Goal: Find specific page/section: Find specific page/section

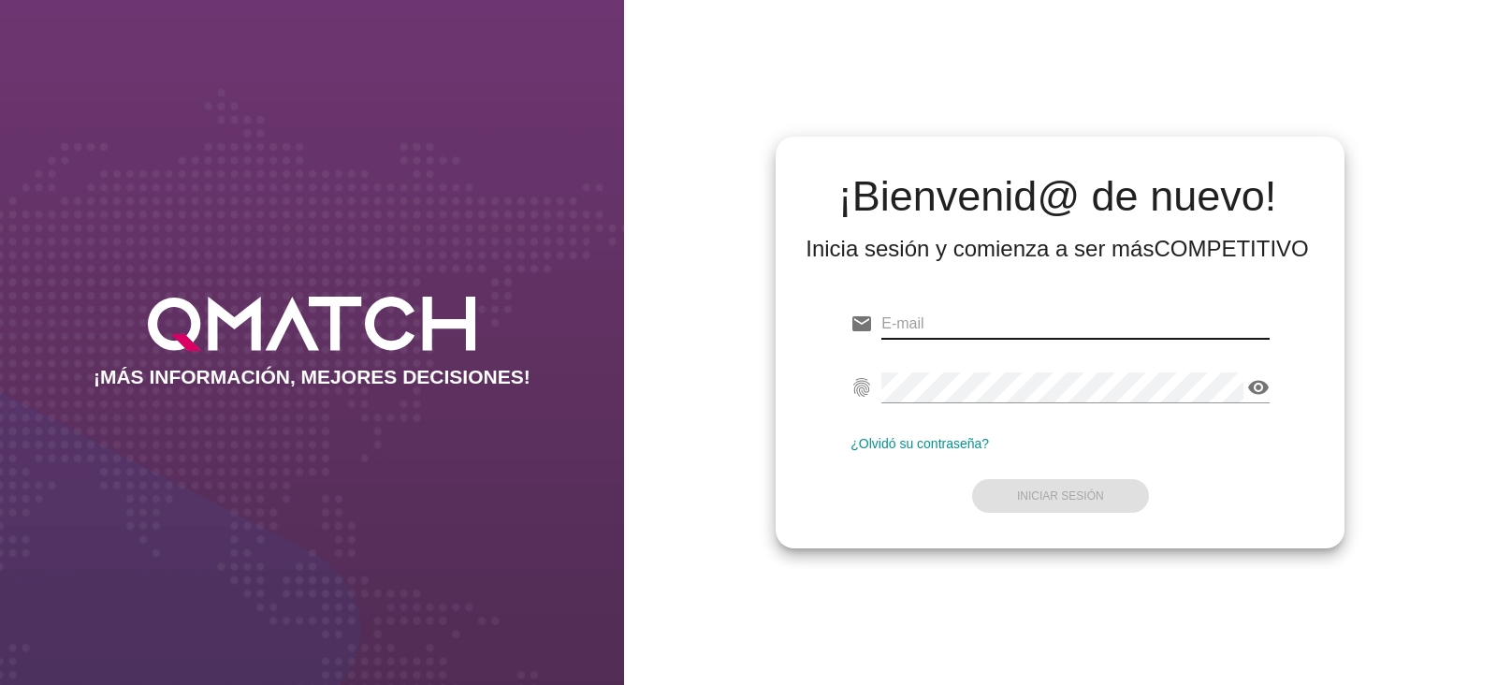
click at [959, 333] on input "email" at bounding box center [1075, 324] width 388 height 30
type input "[PERSON_NAME][EMAIL_ADDRESS][DOMAIN_NAME]"
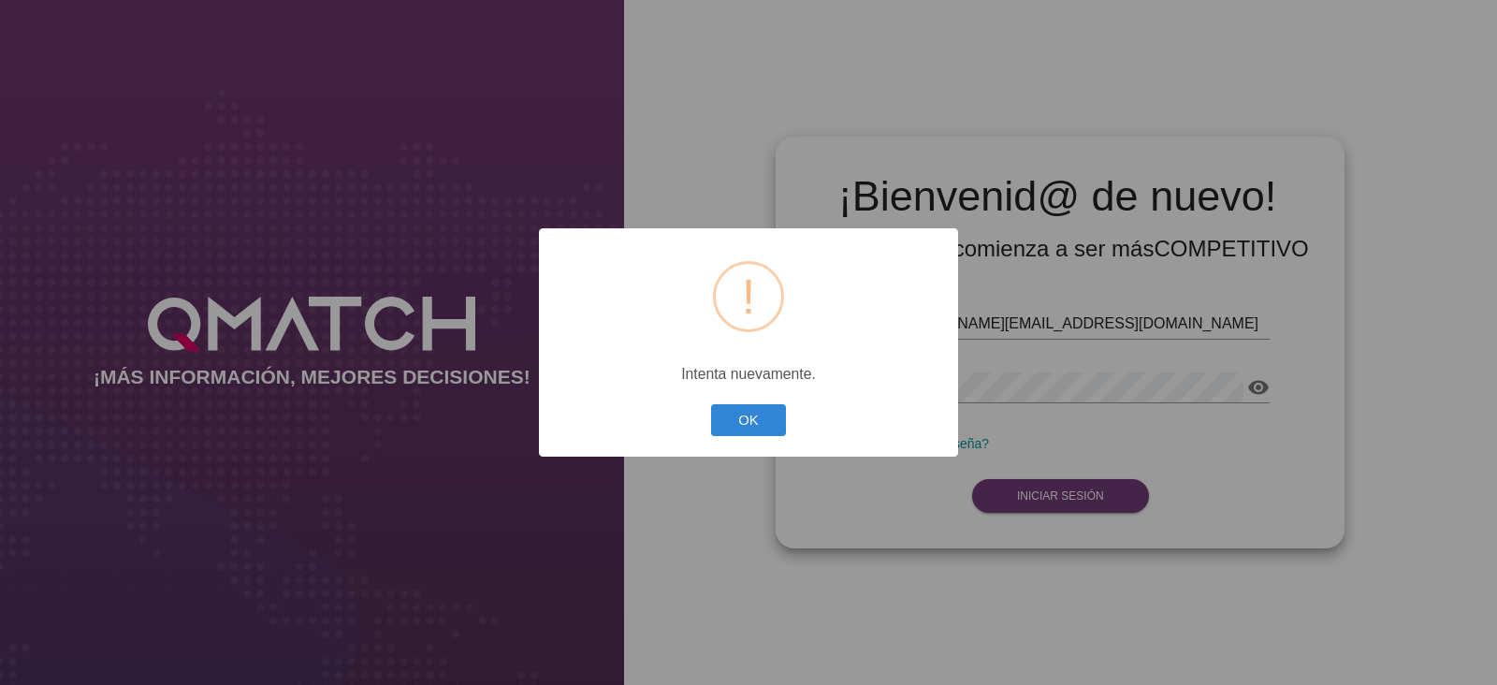
click at [1082, 504] on div "? ! i × Intenta nuevamente. OK Cancel" at bounding box center [748, 342] width 1497 height 685
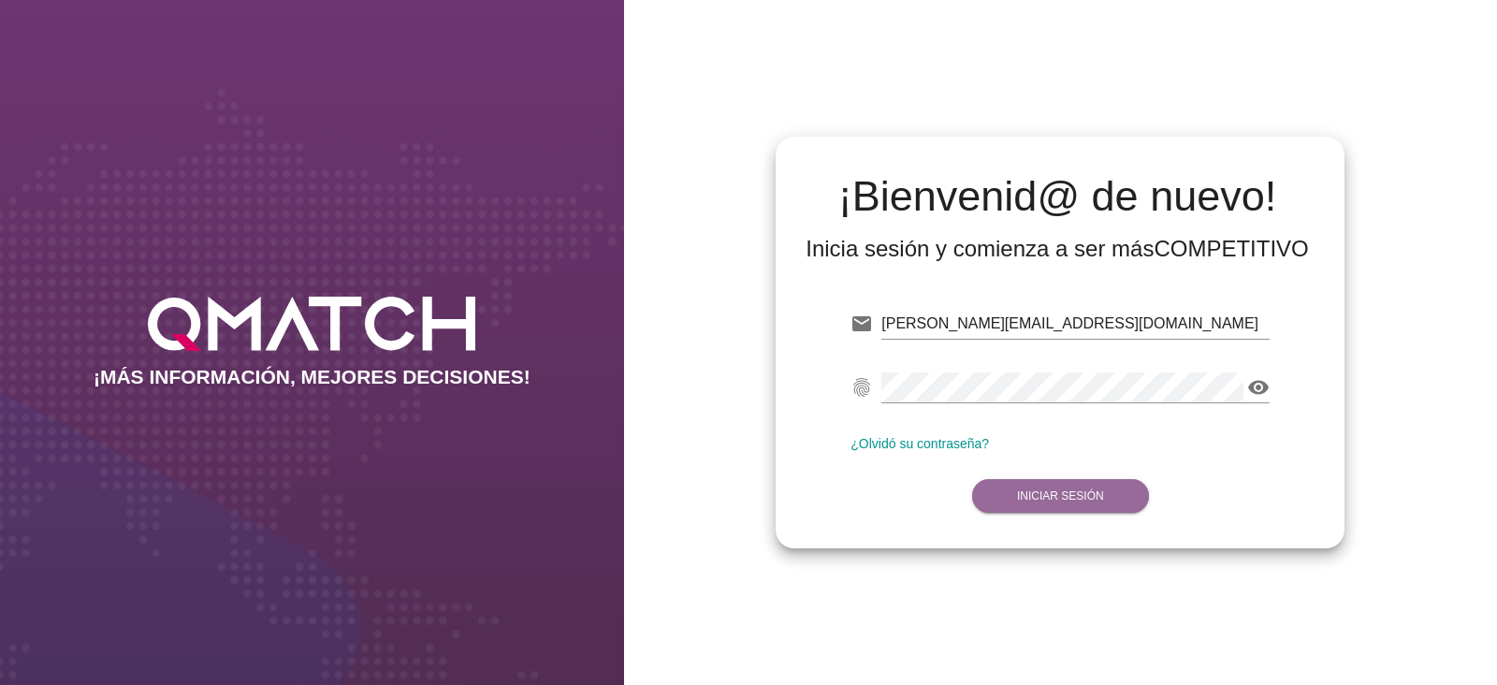
click at [1082, 504] on button "Iniciar Sesión" at bounding box center [1060, 496] width 177 height 34
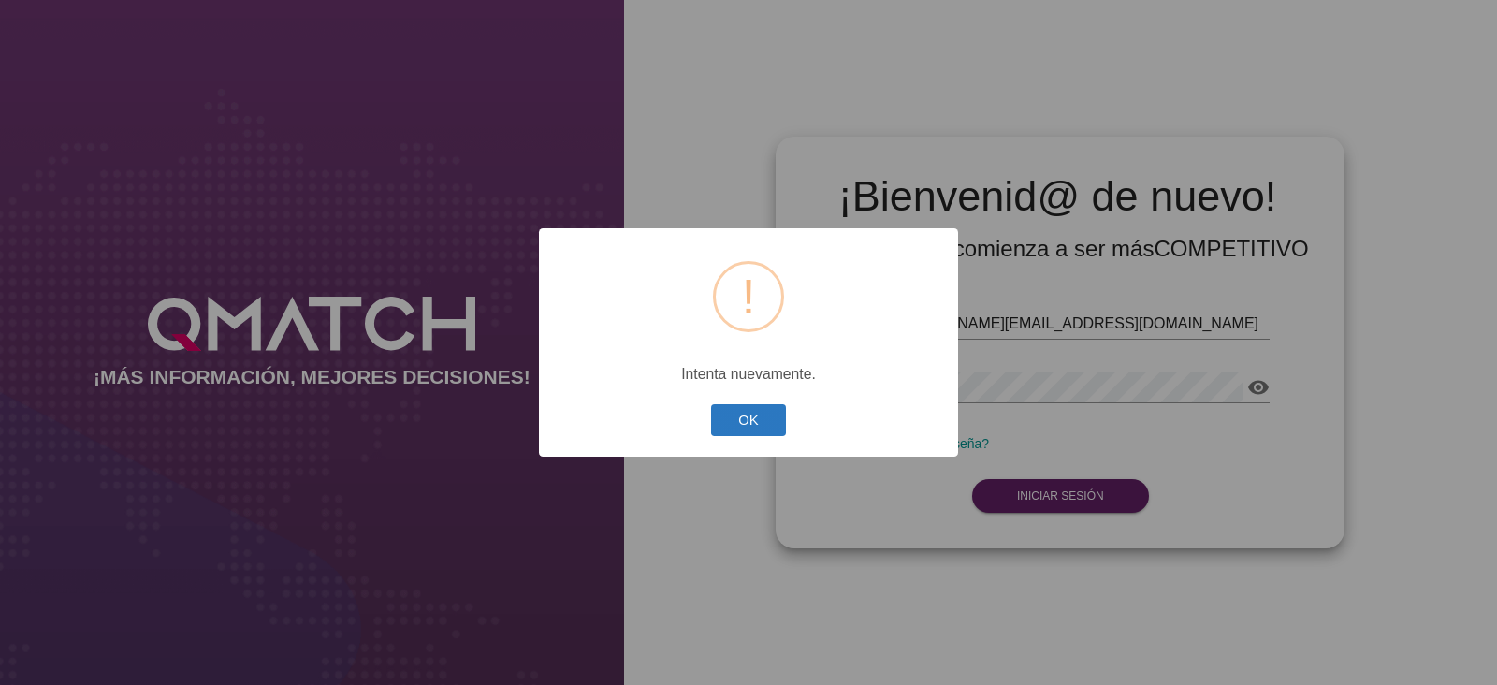
click at [776, 423] on button "OK" at bounding box center [749, 420] width 76 height 33
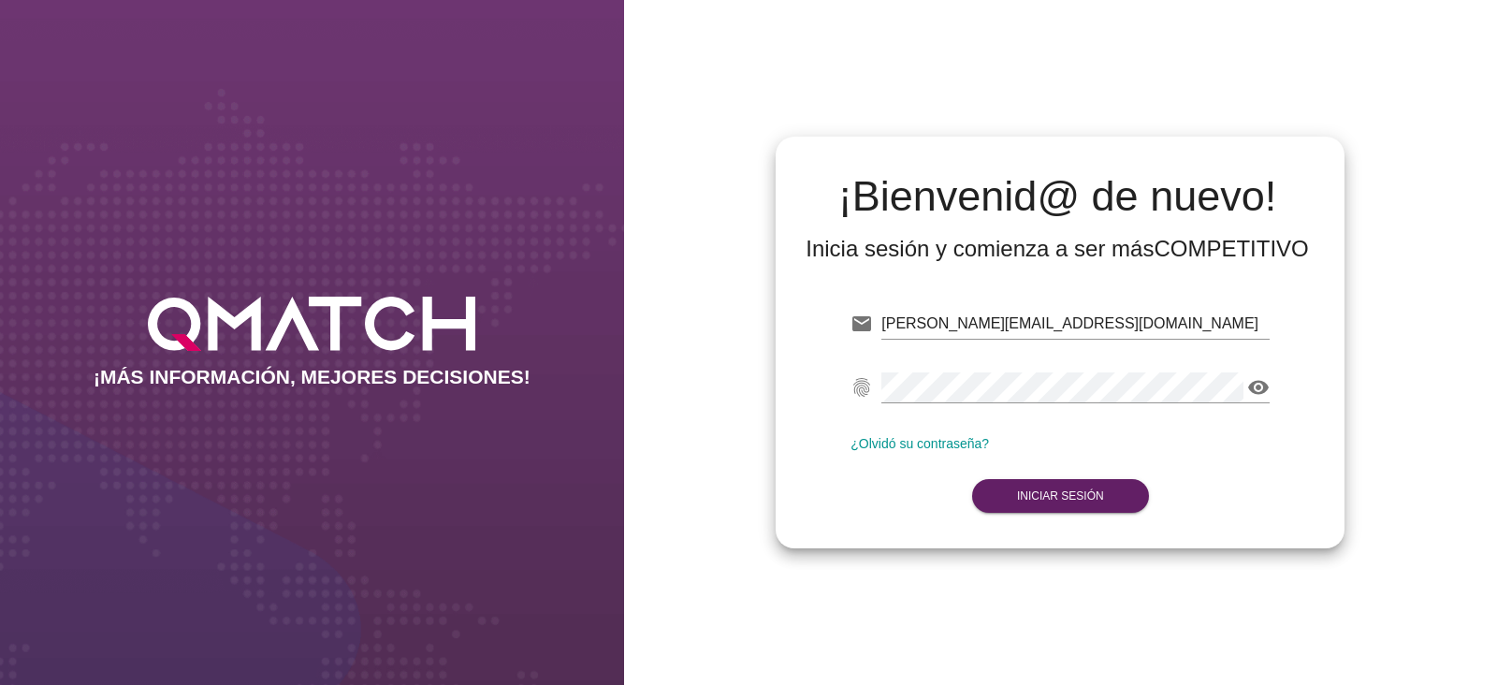
click at [1272, 387] on div "email [PERSON_NAME][EMAIL_ADDRESS][DOMAIN_NAME] fingerprint visibility ¿Olvidó …" at bounding box center [1060, 406] width 539 height 254
click at [1263, 385] on icon "visibility" at bounding box center [1258, 387] width 22 height 22
click at [1263, 385] on icon "visibility_off" at bounding box center [1258, 387] width 22 height 22
click at [1263, 385] on icon "visibility" at bounding box center [1258, 387] width 22 height 22
click at [1263, 385] on icon "visibility_off" at bounding box center [1258, 387] width 22 height 22
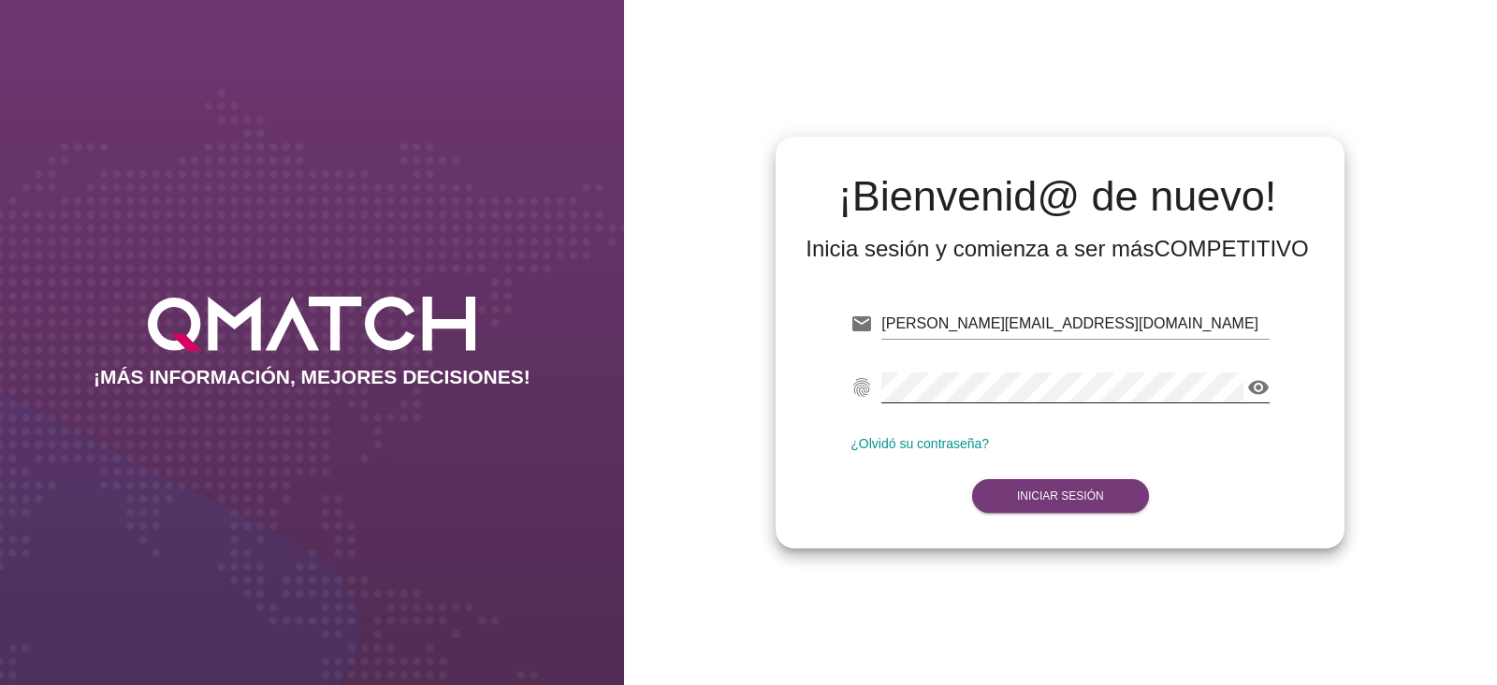
click at [1062, 511] on button "Iniciar Sesión" at bounding box center [1060, 496] width 177 height 34
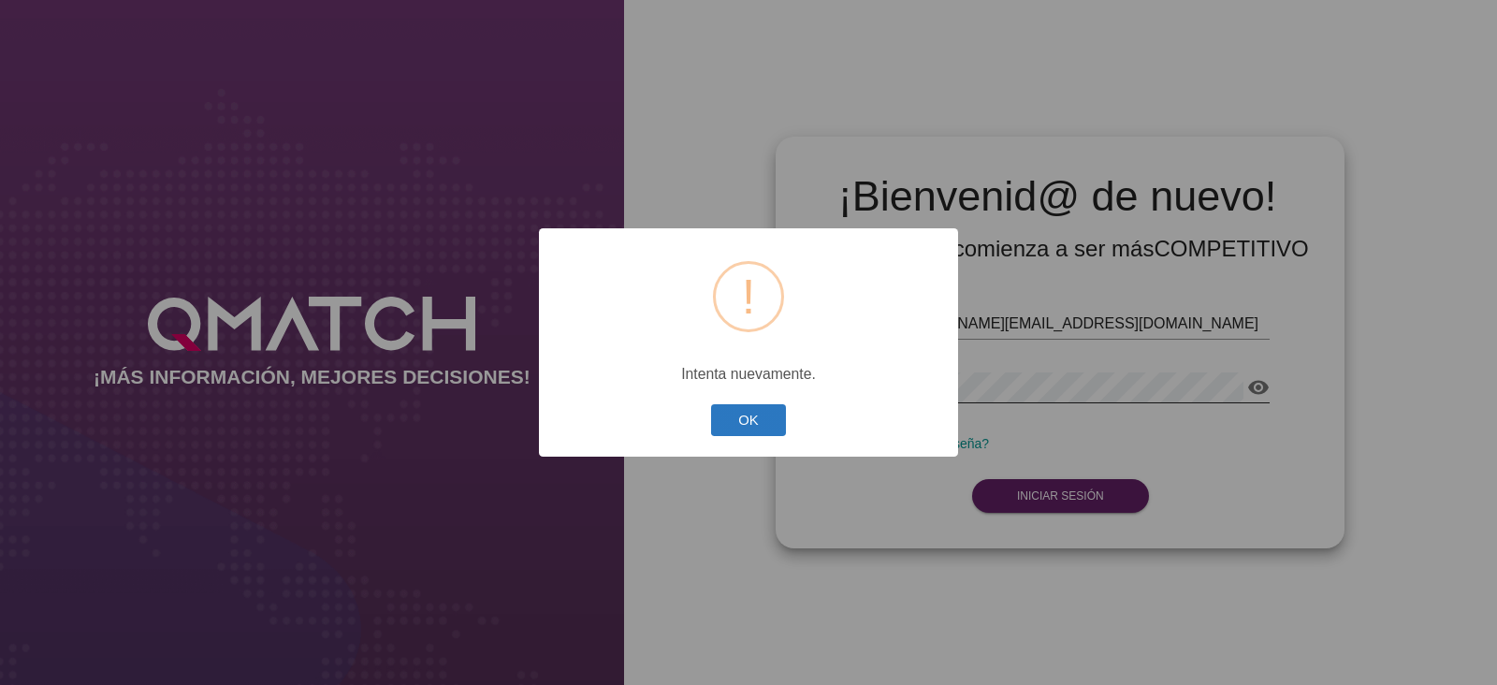
click at [774, 425] on button "OK" at bounding box center [749, 420] width 76 height 33
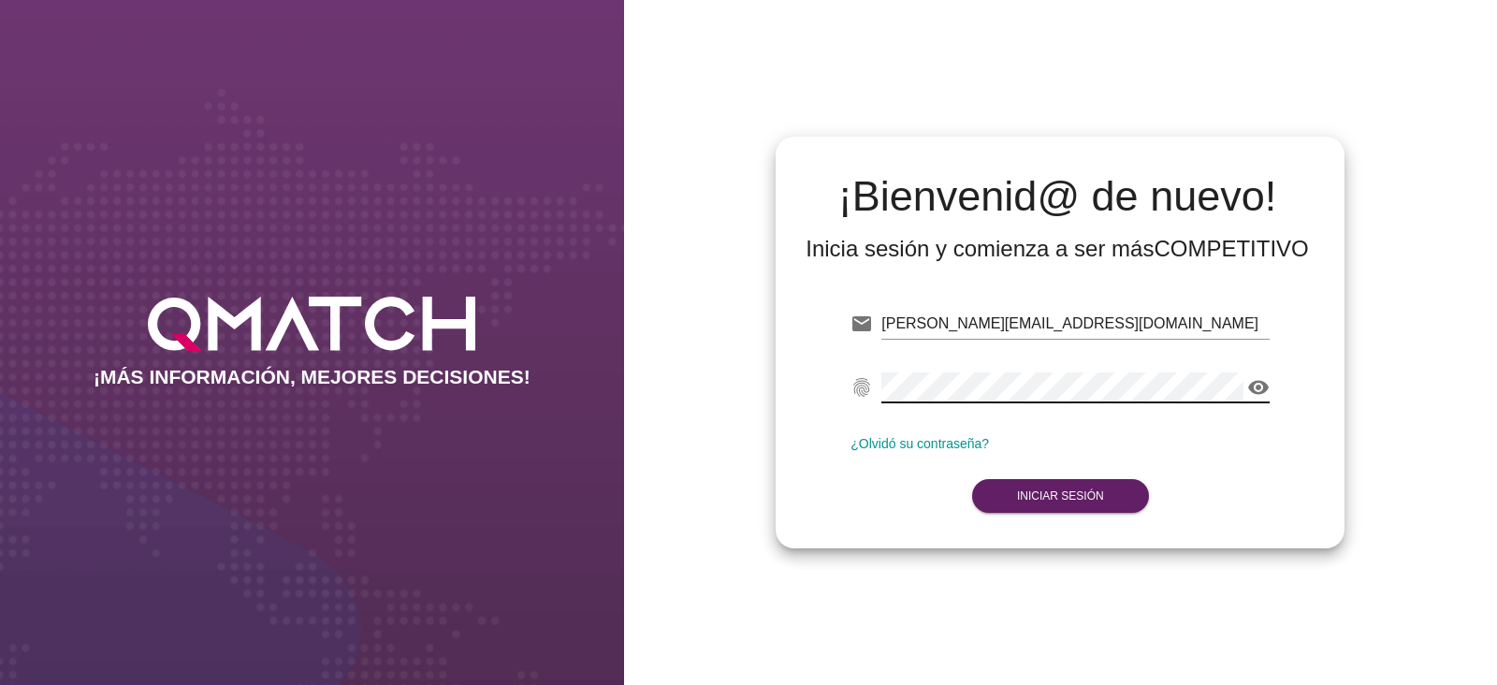
click at [870, 395] on div "fingerprint visibility" at bounding box center [1059, 391] width 419 height 60
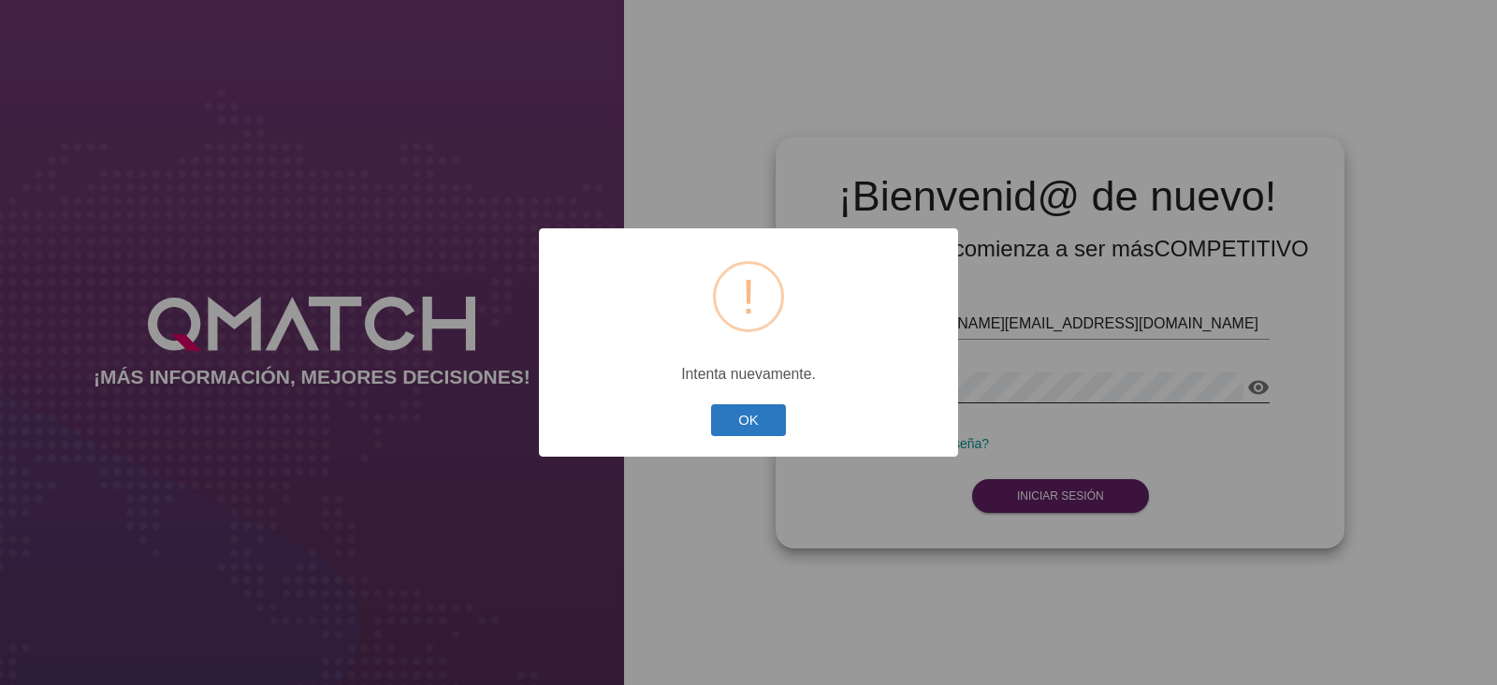
click at [759, 427] on button "OK" at bounding box center [749, 420] width 76 height 33
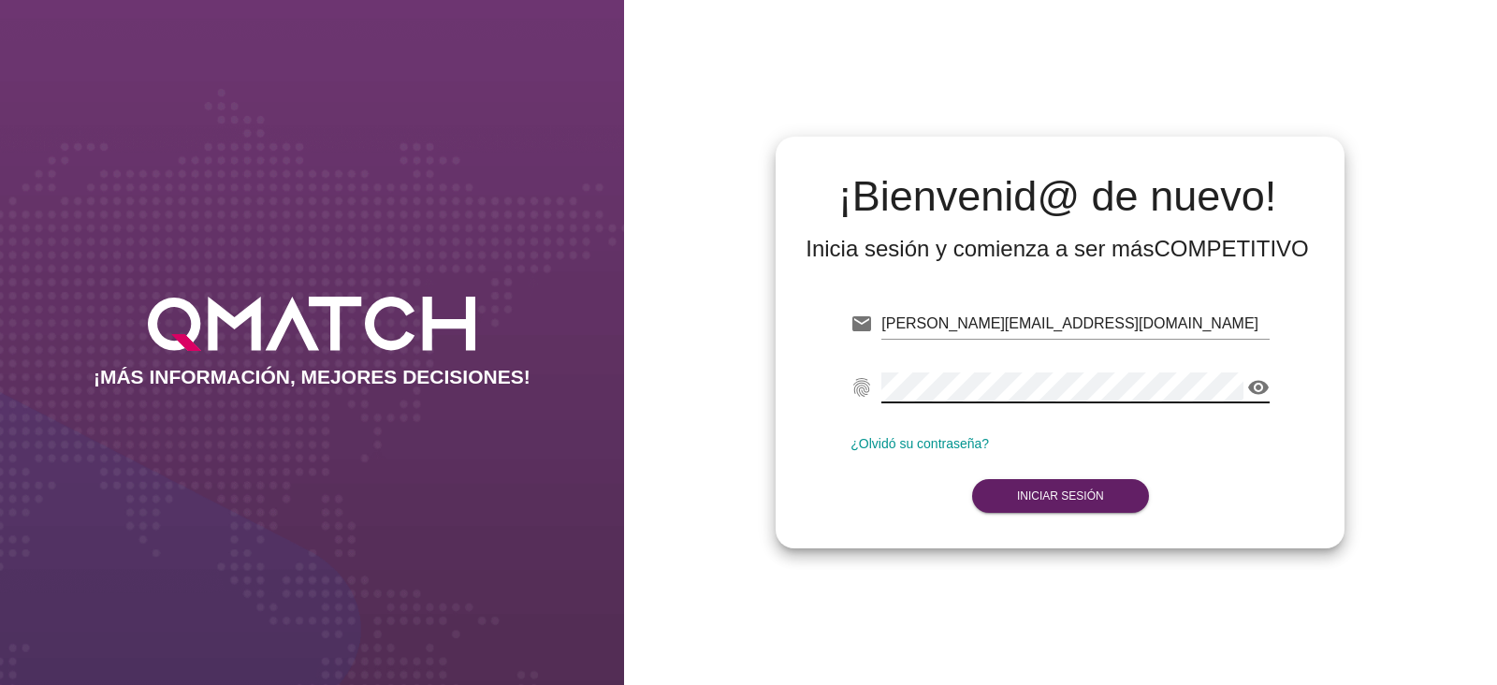
click at [397, 425] on div "¡MÁS INFORMACIÓN, MEJORES DECISIONES! ¡Bienvenid@ de nuevo! Inicia sesión y com…" at bounding box center [748, 342] width 1497 height 685
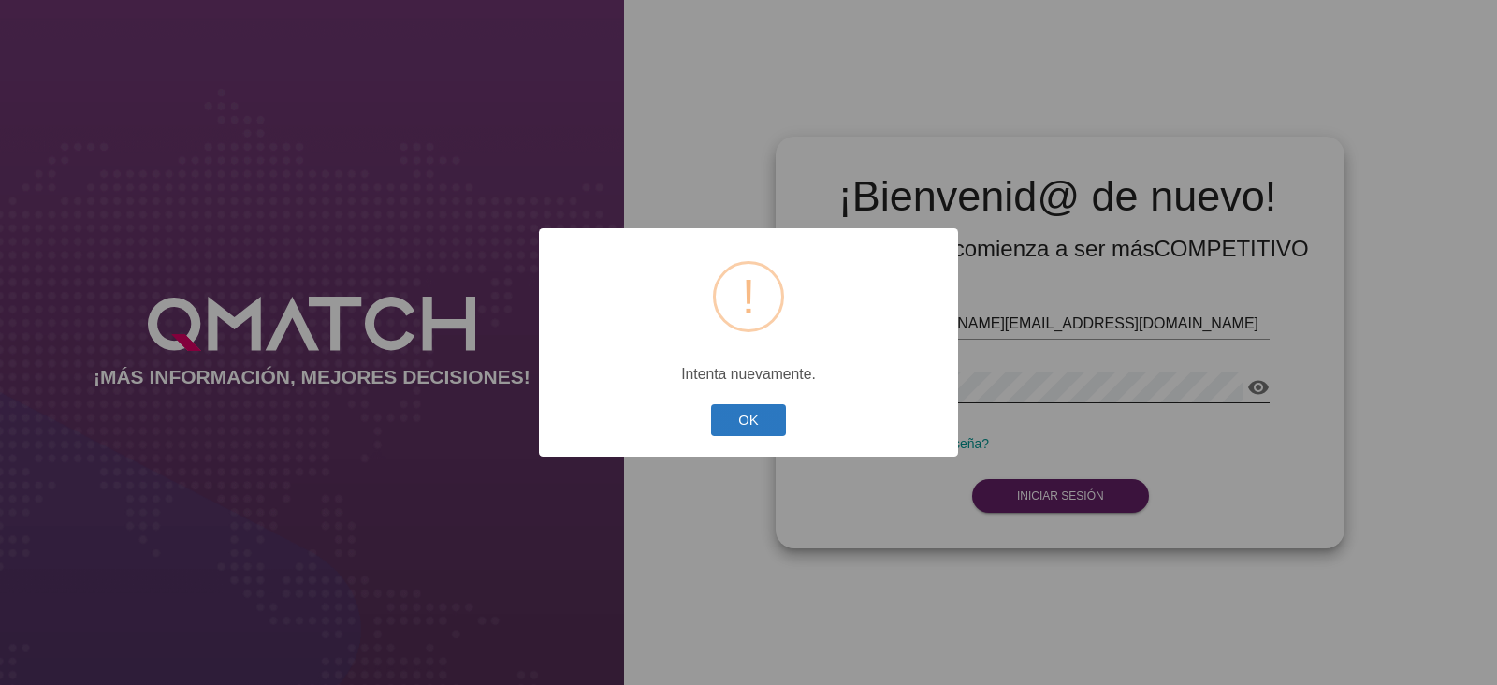
click at [749, 421] on button "OK" at bounding box center [749, 420] width 76 height 33
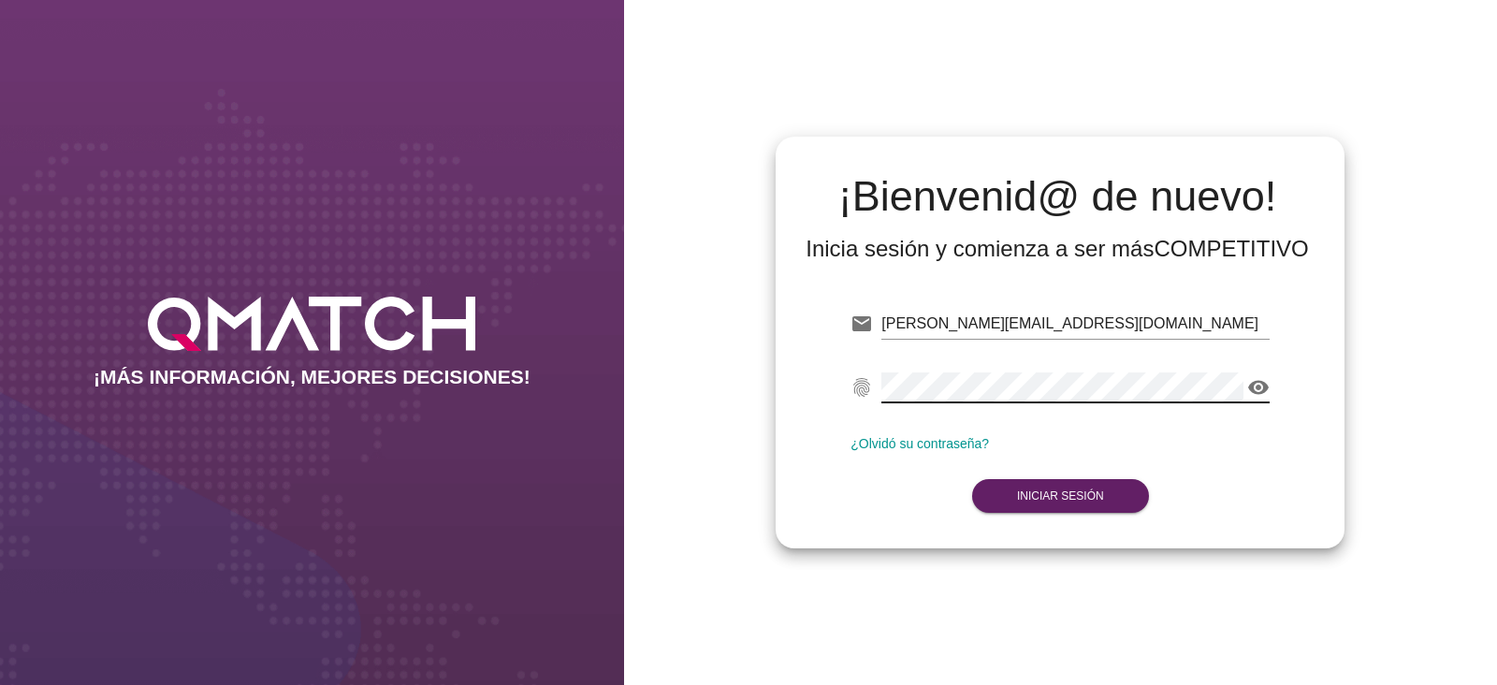
click at [595, 423] on div "¡MÁS INFORMACIÓN, MEJORES DECISIONES! ¡Bienvenid@ de nuevo! Inicia sesión y com…" at bounding box center [748, 342] width 1497 height 685
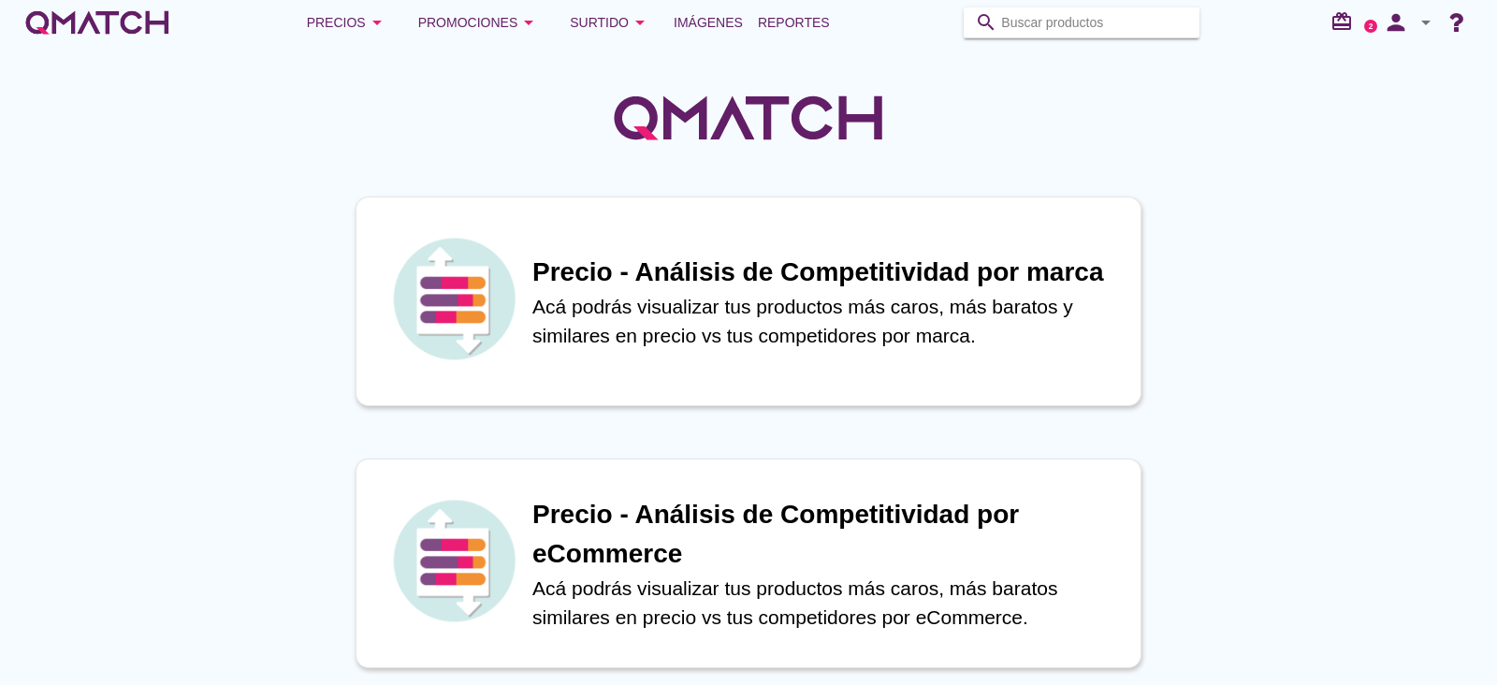
click at [1052, 30] on input "Buscar productos" at bounding box center [1094, 22] width 187 height 30
paste input "7809611711281"
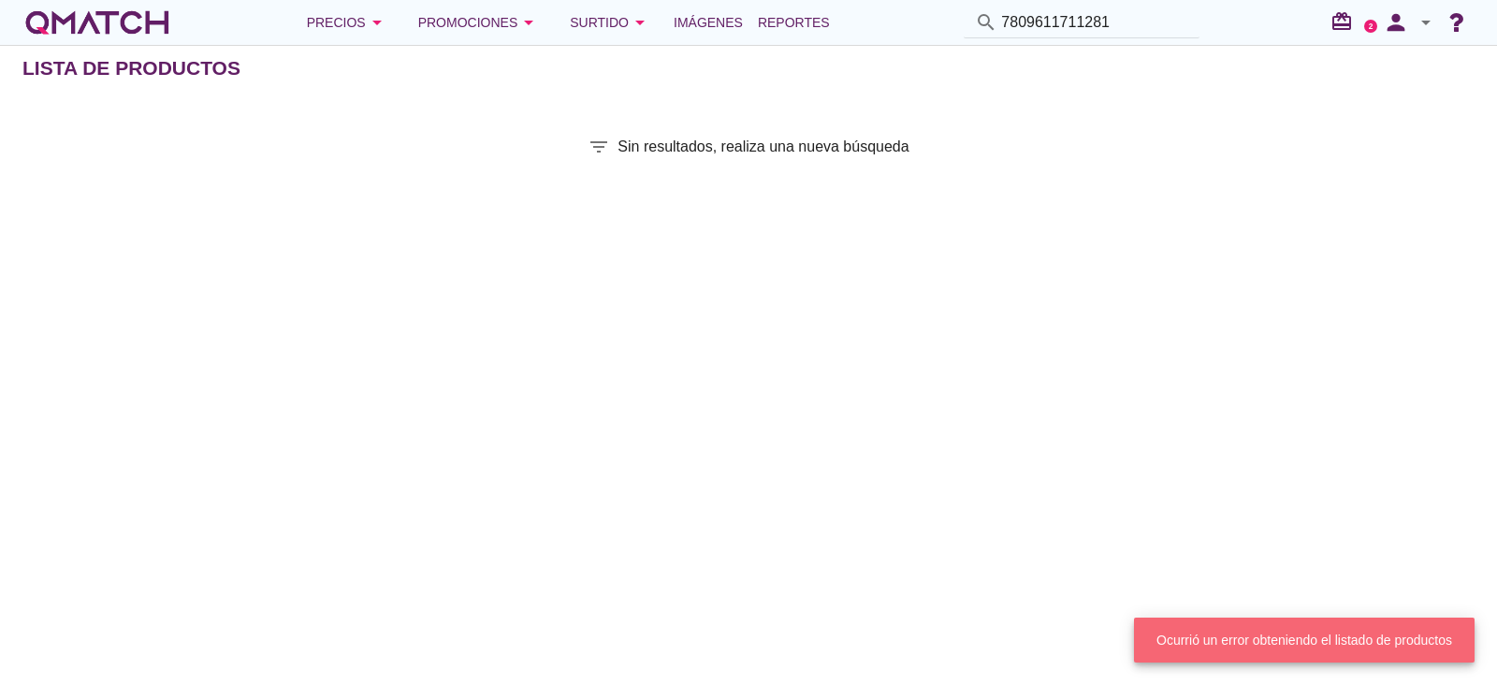
click at [1126, 8] on div "Precios arrow_drop_down Promociones arrow_drop_down Surtido arrow_drop_down Imá…" at bounding box center [748, 22] width 1452 height 37
click at [1118, 23] on input "7809611711281" at bounding box center [1094, 22] width 187 height 30
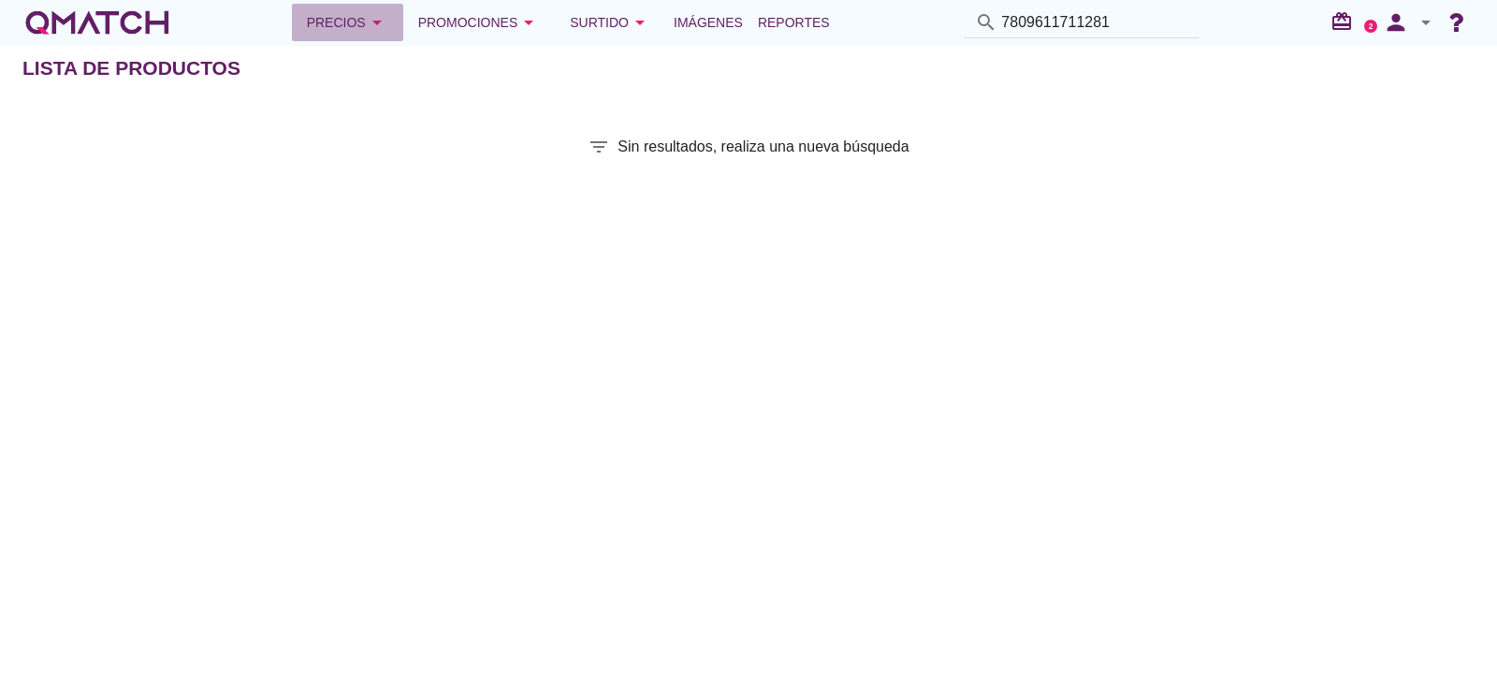
click at [377, 22] on icon "arrow_drop_down" at bounding box center [377, 22] width 22 height 22
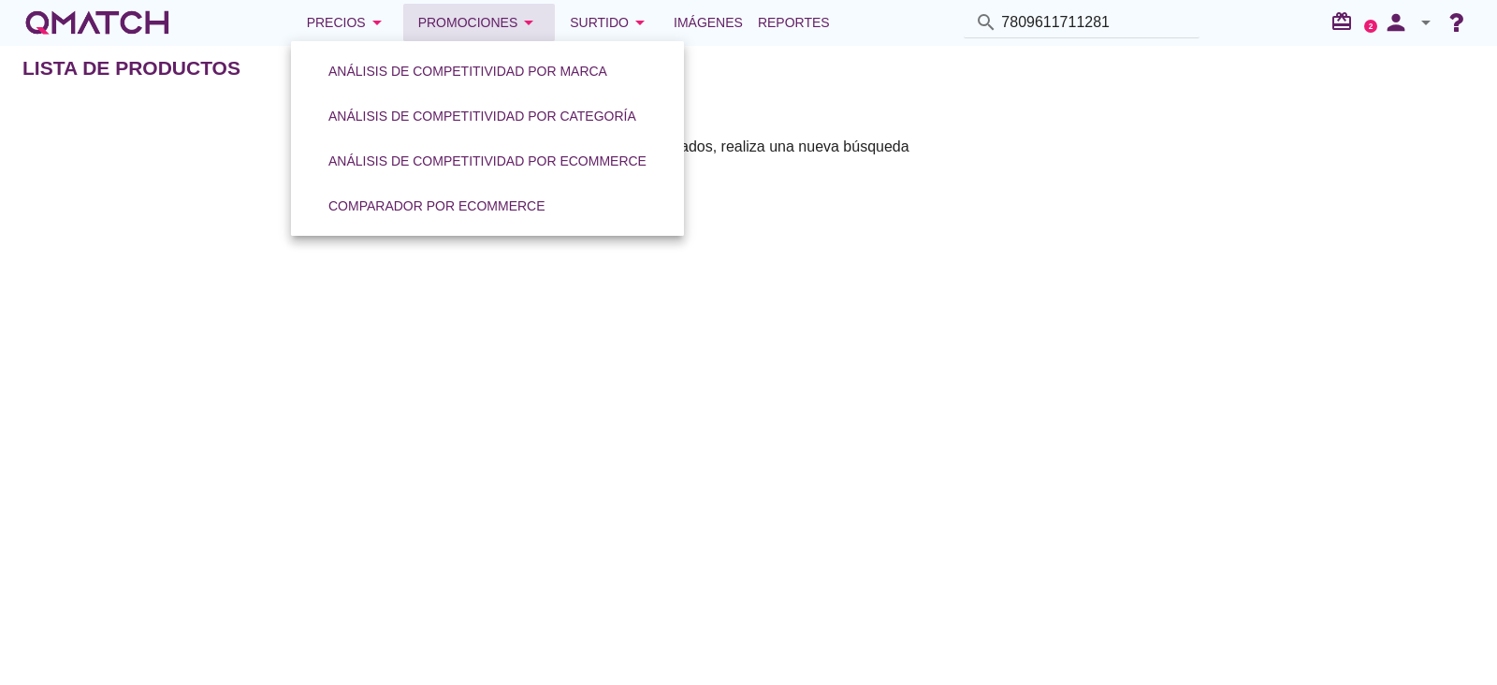
click at [505, 4] on button "Promociones arrow_drop_down" at bounding box center [479, 22] width 152 height 37
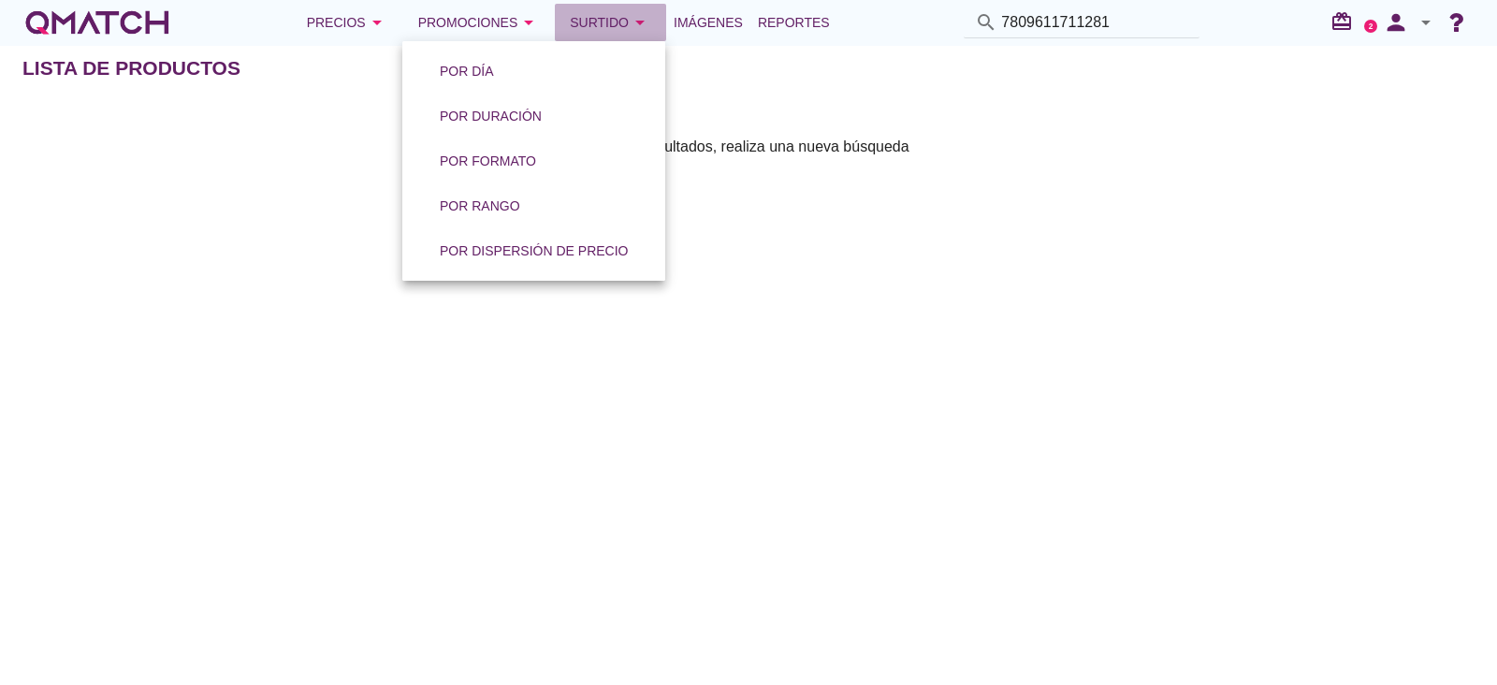
click at [622, 17] on div "Surtido arrow_drop_down" at bounding box center [610, 22] width 81 height 22
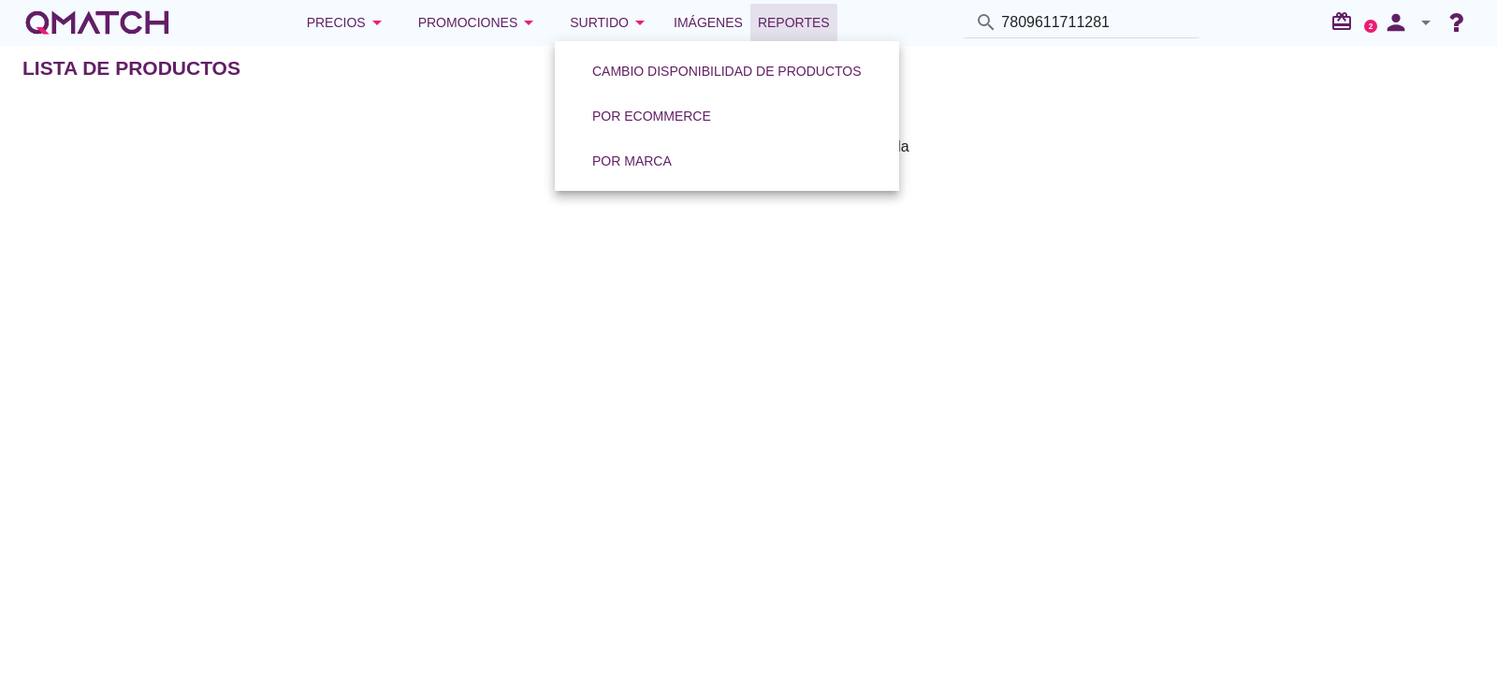
click at [758, 11] on span "Reportes" at bounding box center [794, 22] width 72 height 22
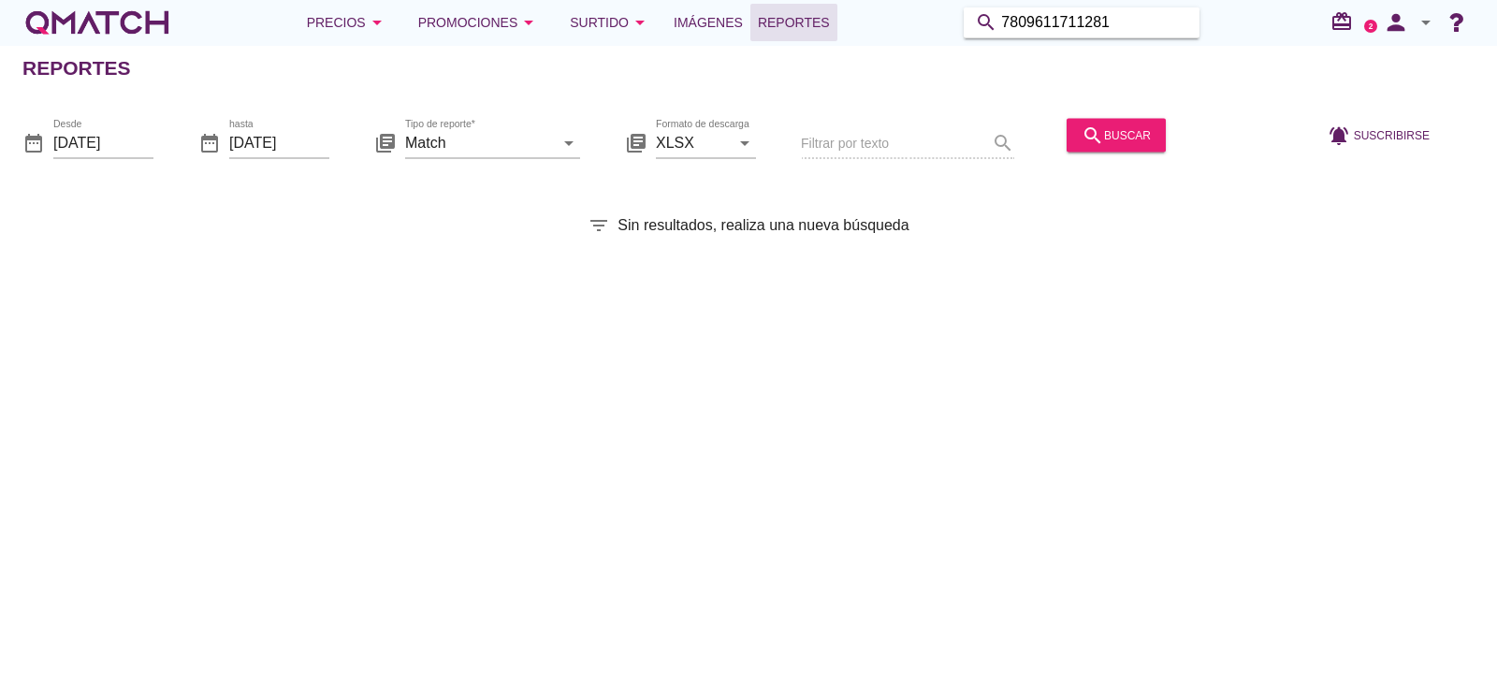
drag, startPoint x: 1118, startPoint y: 23, endPoint x: 520, endPoint y: 112, distance: 604.4
click at [520, 112] on div "Precios arrow_drop_down Promociones arrow_drop_down Surtido arrow_drop_down Imá…" at bounding box center [748, 342] width 1497 height 685
paste input "24988599"
type input "24988599"
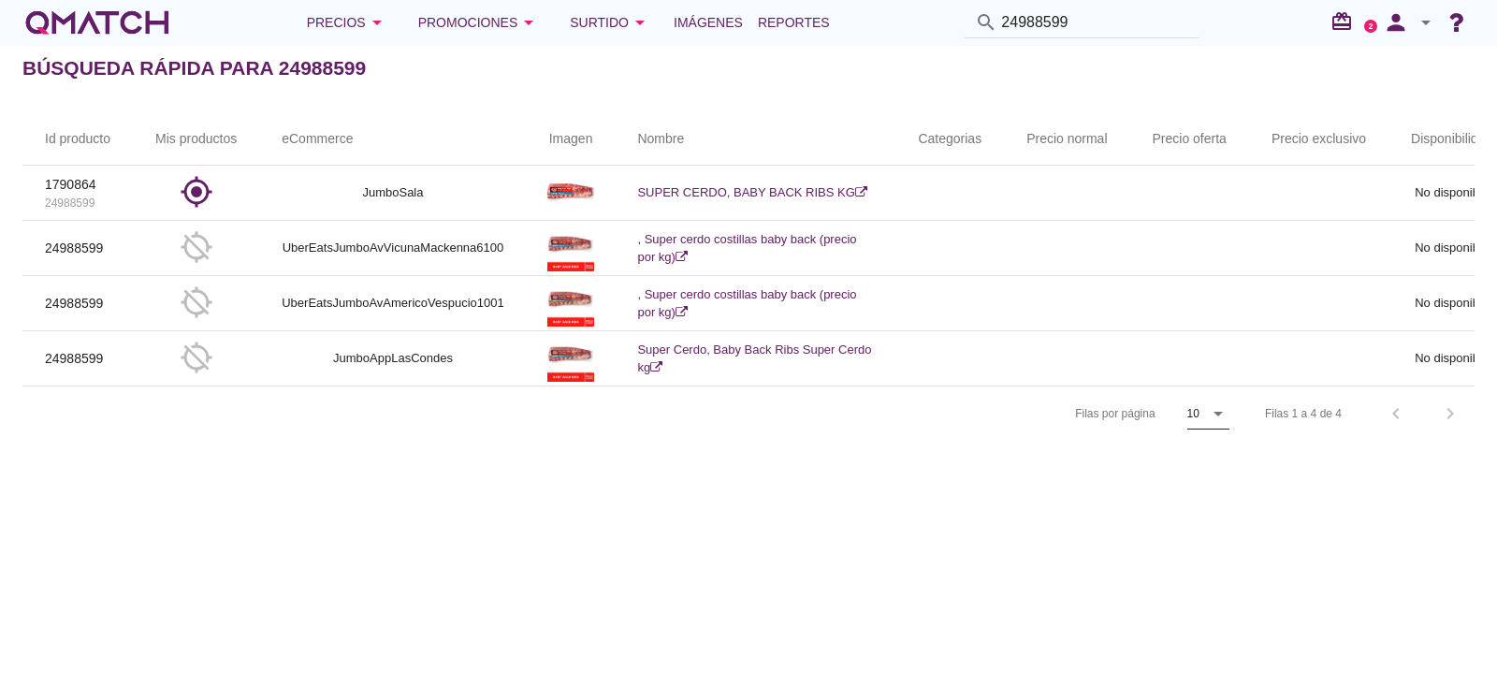
click at [1203, 425] on div "arrow_drop_down" at bounding box center [1216, 413] width 26 height 22
click at [1189, 563] on div "Búsqueda rápida para 24988599 filter_list Sin resultados, realiza una nueva bús…" at bounding box center [748, 365] width 1497 height 640
drag, startPoint x: 1113, startPoint y: 25, endPoint x: 794, endPoint y: 25, distance: 319.0
click at [795, 25] on div "Precios arrow_drop_down Promociones arrow_drop_down Surtido arrow_drop_down Imá…" at bounding box center [748, 22] width 1452 height 37
